Goal: Transaction & Acquisition: Subscribe to service/newsletter

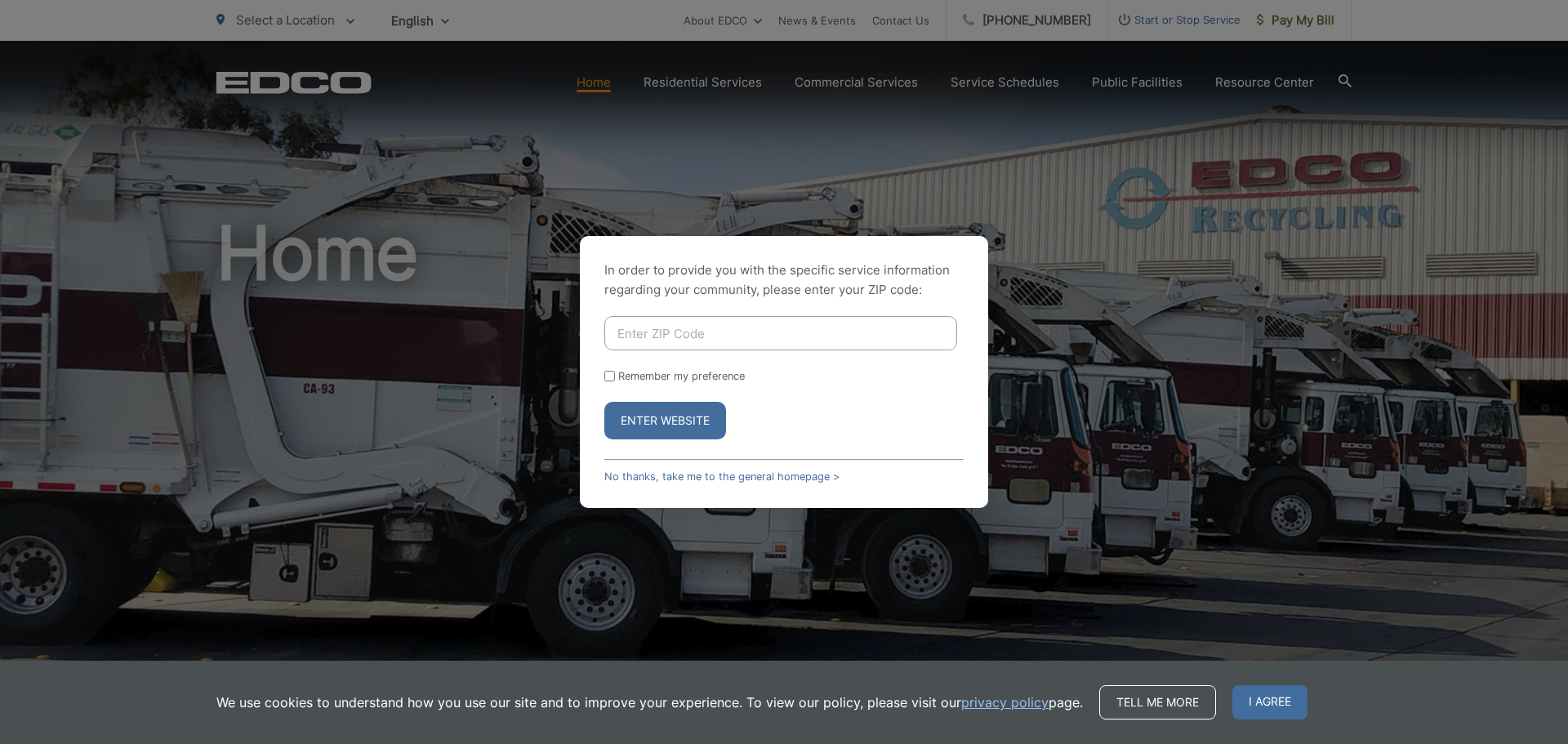
click at [675, 333] on input "Enter ZIP Code" at bounding box center [780, 333] width 353 height 35
type input "92069"
click at [604, 402] on button "Enter Website" at bounding box center [665, 420] width 122 height 37
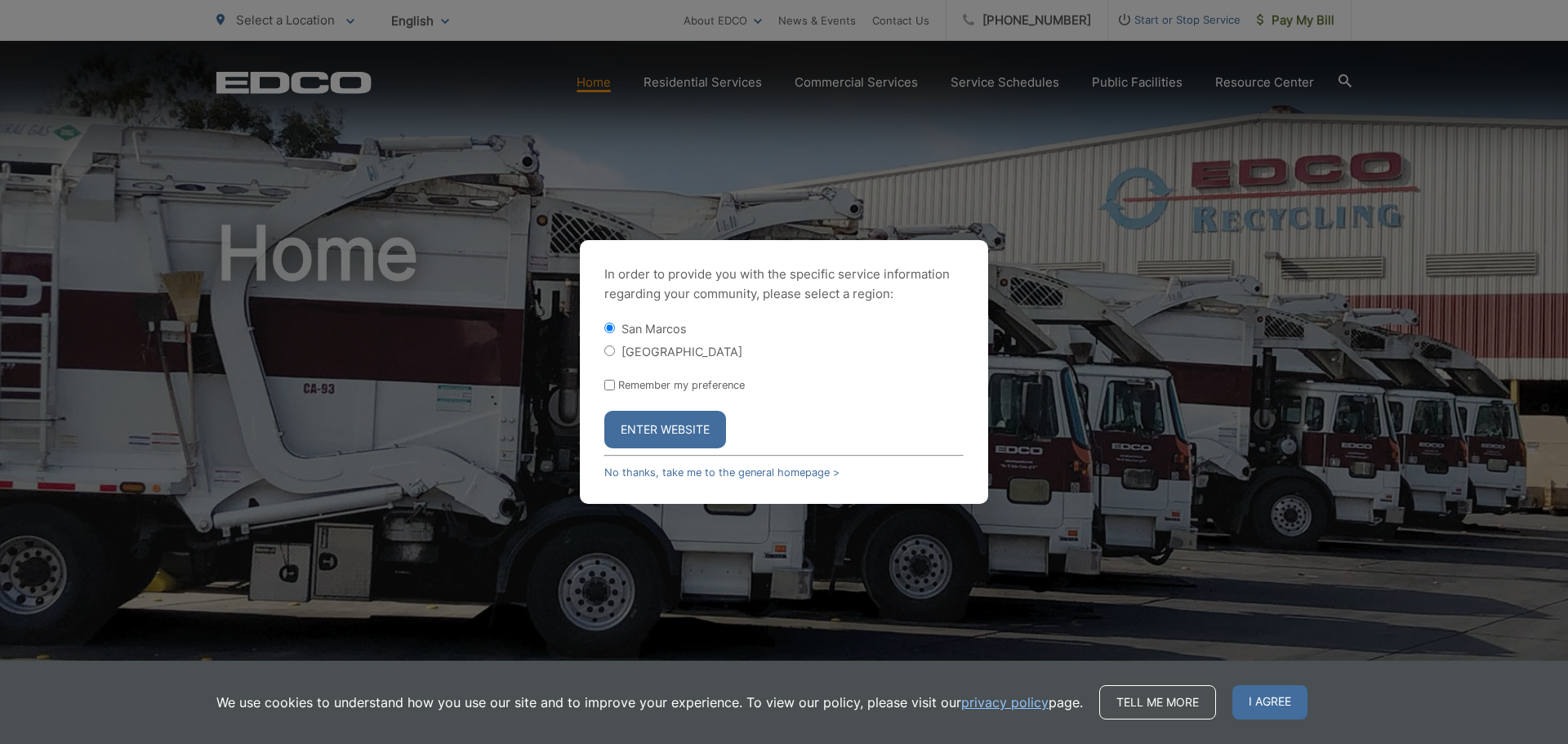
click at [648, 427] on button "Enter Website" at bounding box center [665, 429] width 122 height 37
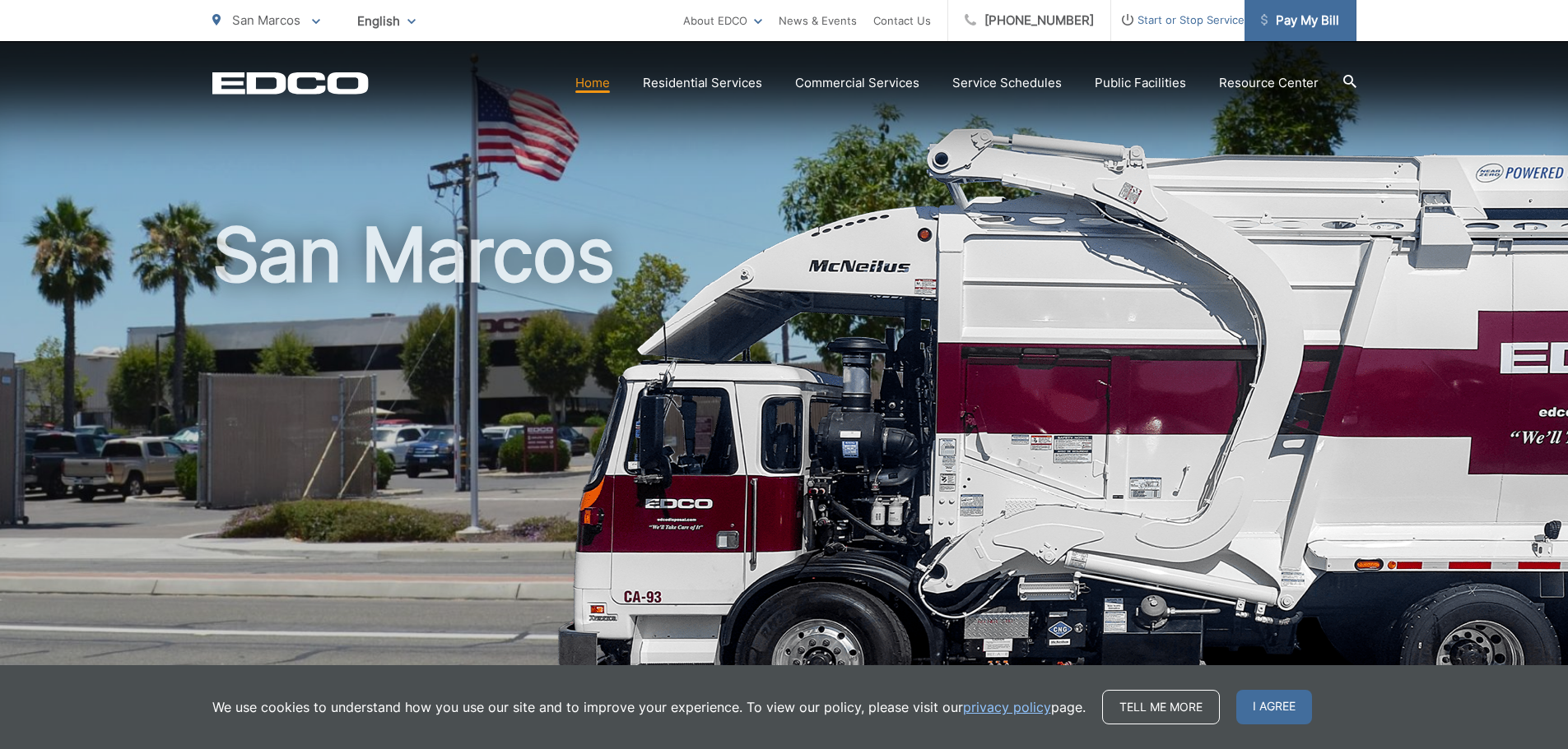
click at [1299, 13] on span "Pay My Bill" at bounding box center [1300, 21] width 78 height 20
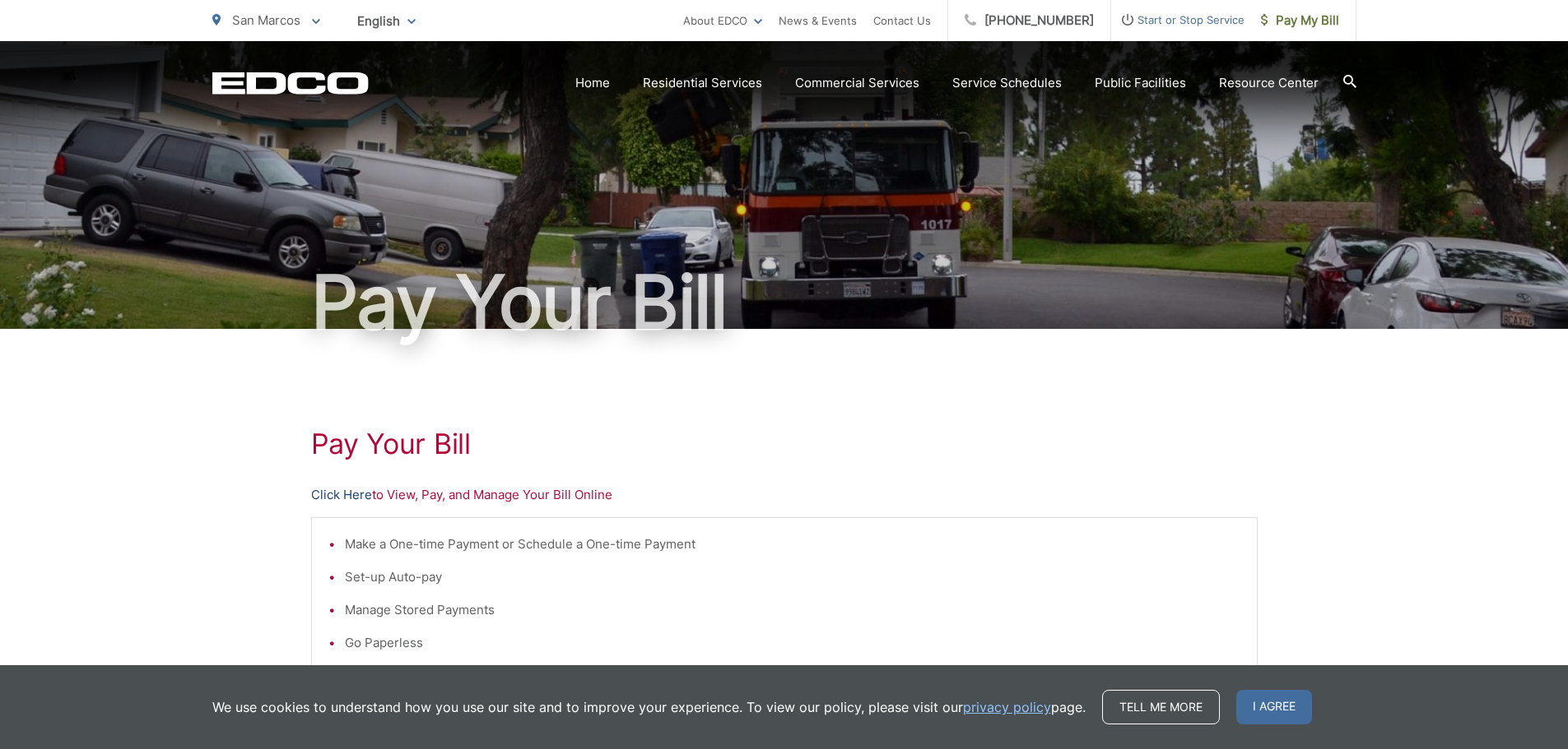
click at [349, 490] on link "Click Here" at bounding box center [341, 495] width 61 height 20
